Goal: Task Accomplishment & Management: Manage account settings

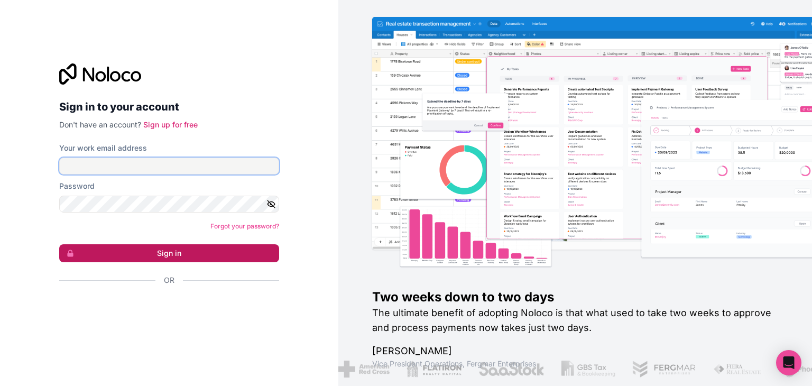
type input "[EMAIL_ADDRESS][DOMAIN_NAME]"
click at [205, 256] on button "Sign in" at bounding box center [169, 253] width 220 height 18
click at [189, 253] on button "Sign in" at bounding box center [169, 253] width 220 height 18
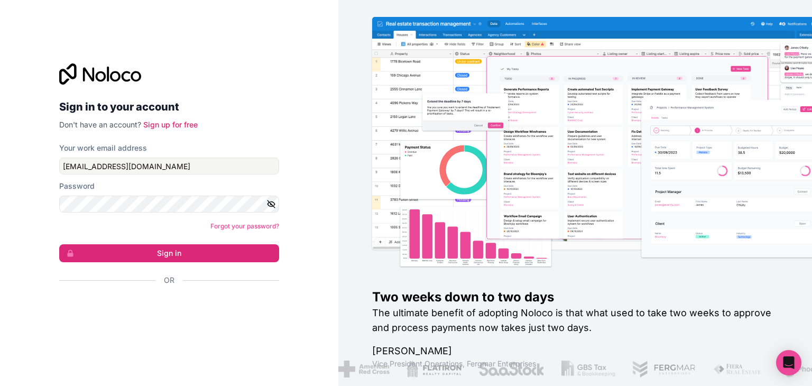
click at [306, 120] on div "Sign in to your account Don't have an account? Sign up for free Your work email…" at bounding box center [169, 193] width 338 height 386
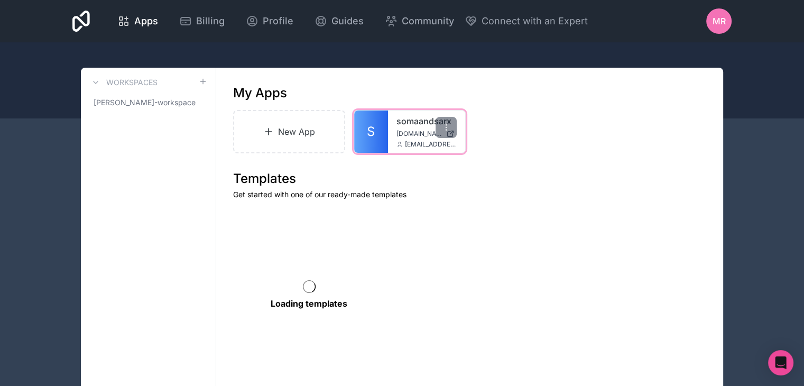
click at [400, 130] on span "[DOMAIN_NAME]" at bounding box center [419, 134] width 45 height 8
